Goal: Task Accomplishment & Management: Use online tool/utility

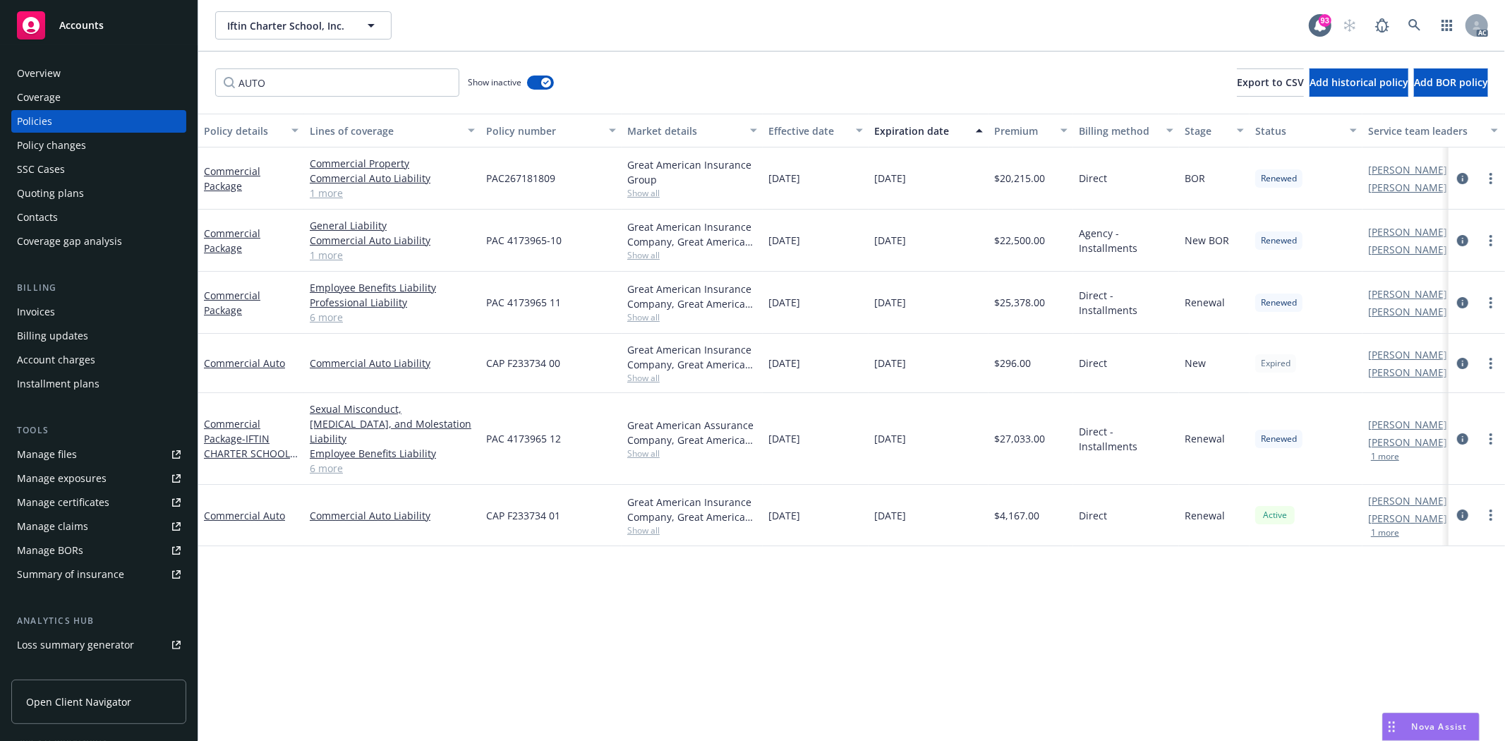
click at [64, 186] on div "Quoting plans" at bounding box center [50, 193] width 67 height 23
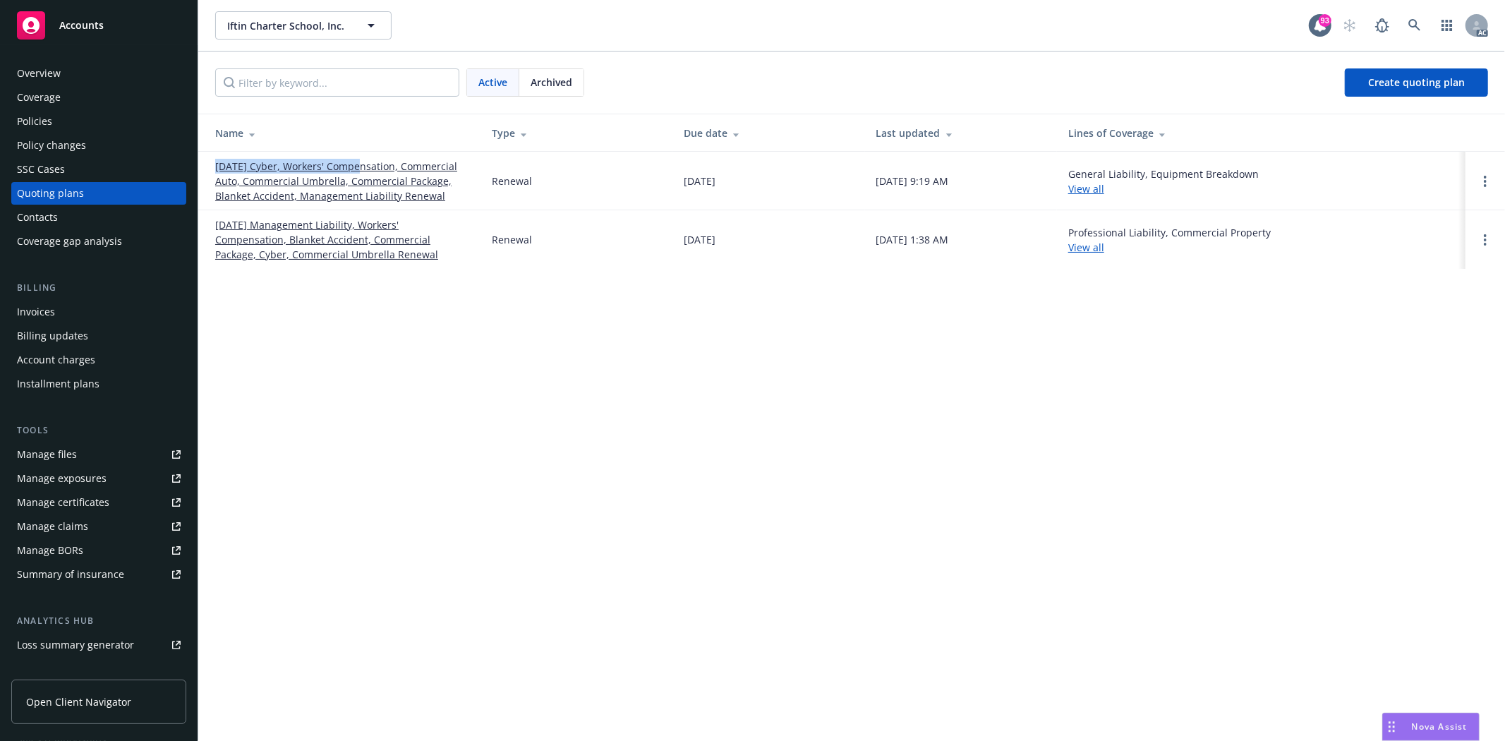
drag, startPoint x: 210, startPoint y: 155, endPoint x: 357, endPoint y: 165, distance: 147.1
click at [357, 165] on td "[DATE] Cyber, Workers' Compensation, Commercial Auto, Commercial Umbrella, Comm…" at bounding box center [339, 181] width 282 height 59
click at [455, 201] on link "[DATE] Cyber, Workers' Compensation, Commercial Auto, Commercial Umbrella, Comm…" at bounding box center [342, 181] width 254 height 44
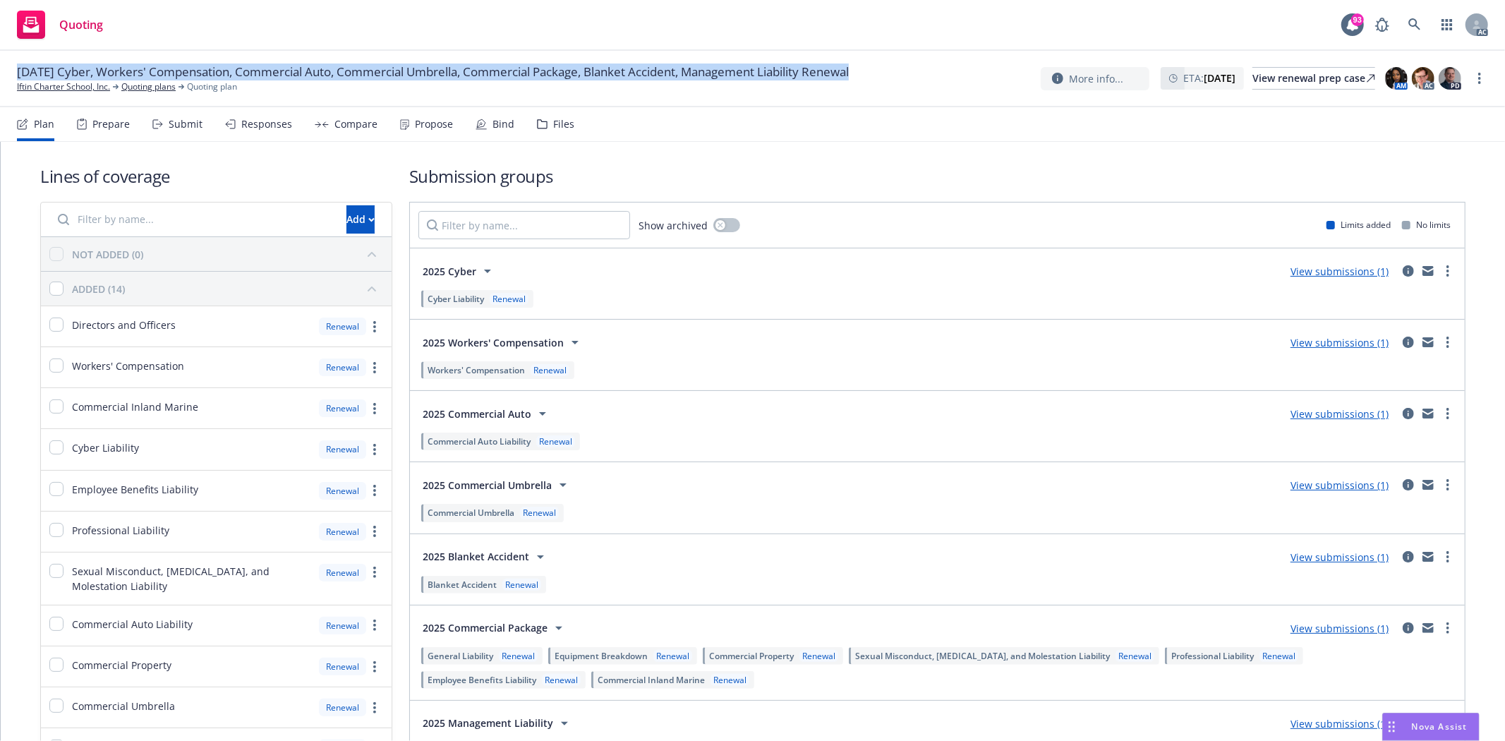
drag, startPoint x: 10, startPoint y: 65, endPoint x: 879, endPoint y: 73, distance: 869.6
click at [879, 73] on div "[DATE] Cyber, Workers' Compensation, Commercial Auto, Commercial Umbrella, Comm…" at bounding box center [752, 79] width 1505 height 56
copy div "[DATE] Cyber, Workers' Compensation, Commercial Auto, Commercial Umbrella, Comm…"
click at [100, 116] on div "Prepare" at bounding box center [103, 124] width 53 height 34
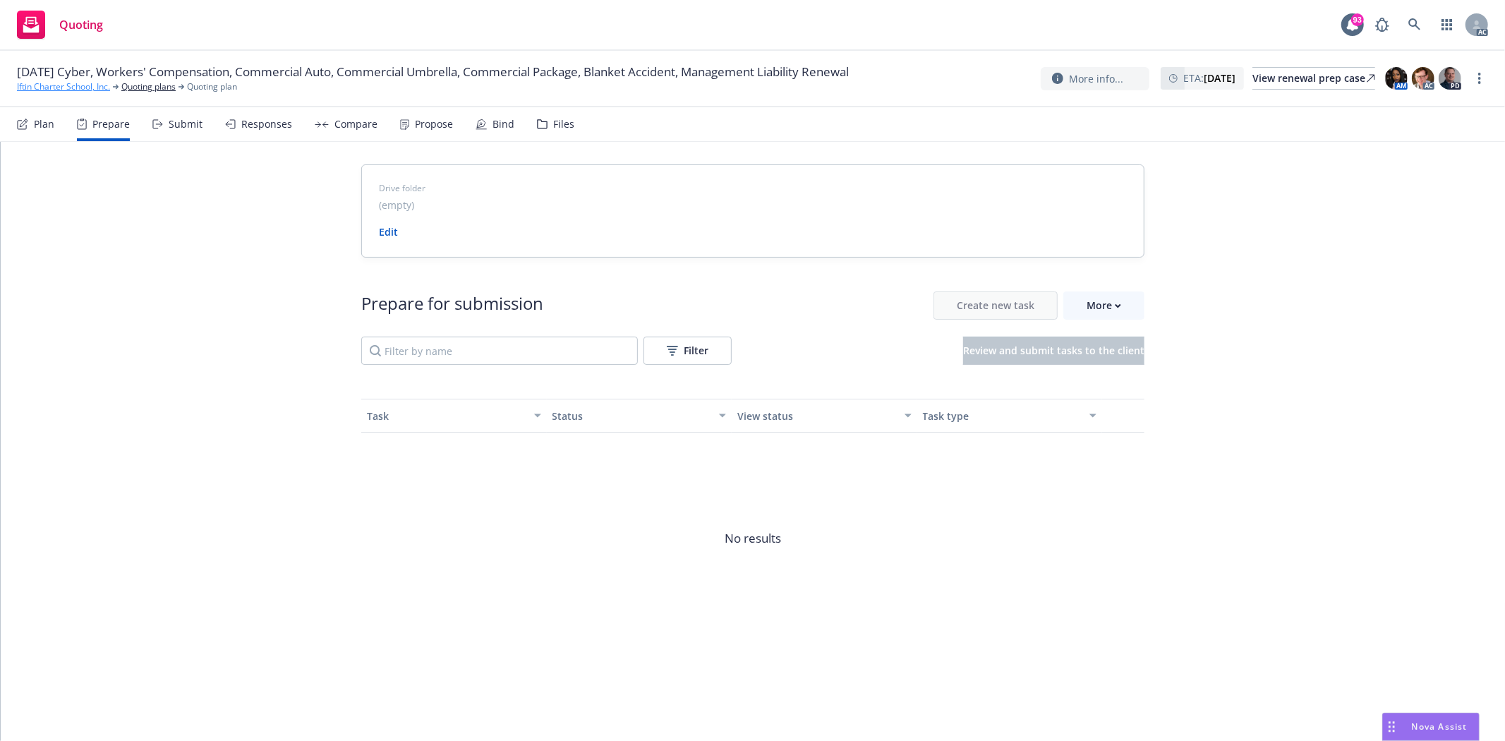
click at [47, 81] on link "Iftin Charter School, Inc." at bounding box center [63, 86] width 93 height 13
